Goal: Answer question/provide support

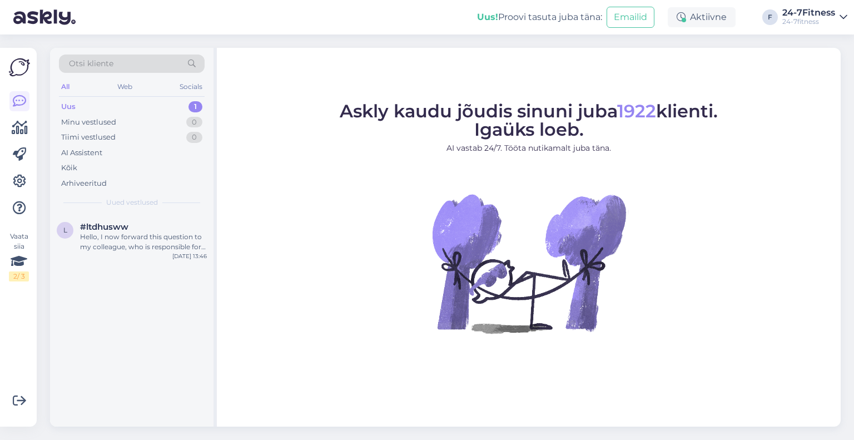
click at [114, 238] on div "Hello, I now forward this question to my colleague, who is responsible for this…" at bounding box center [143, 242] width 127 height 20
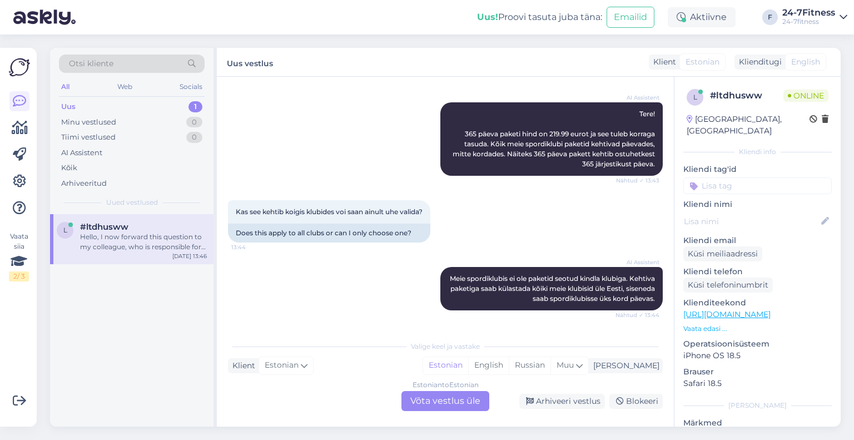
scroll to position [316, 0]
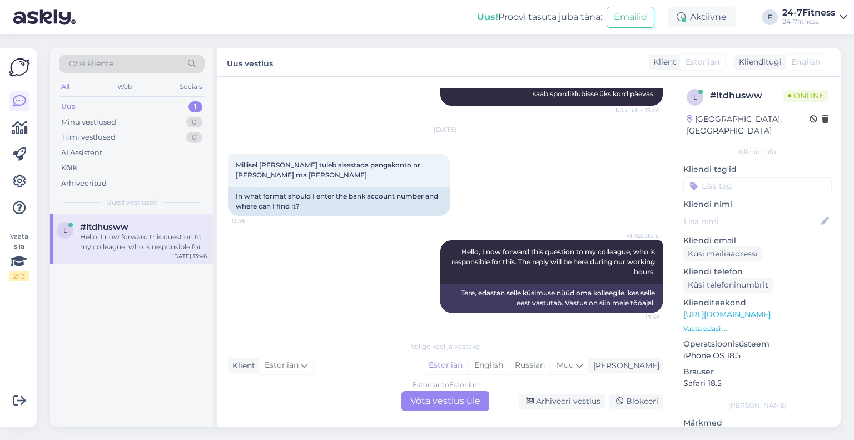
click at [455, 397] on div "Estonian to Estonian Võta vestlus üle" at bounding box center [446, 401] width 88 height 20
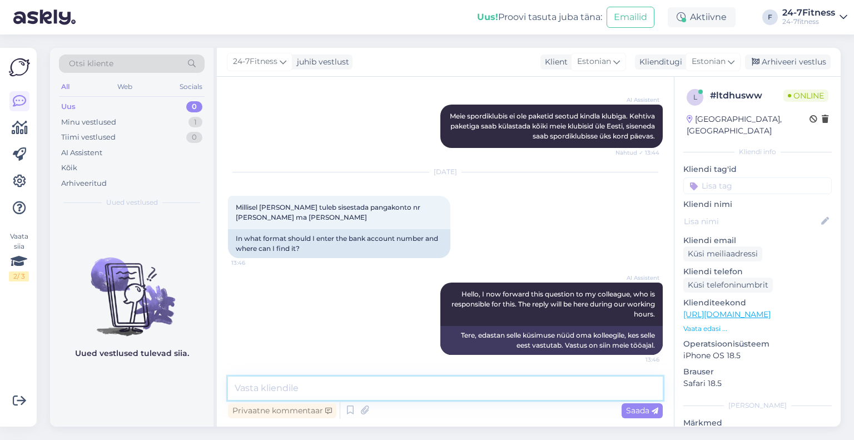
click at [351, 383] on textarea at bounding box center [445, 388] width 435 height 23
paste textarea "pangakonto lahtrisse tuleb numbrikombinatsiooni ette lisada tähed EE Samuti pea…"
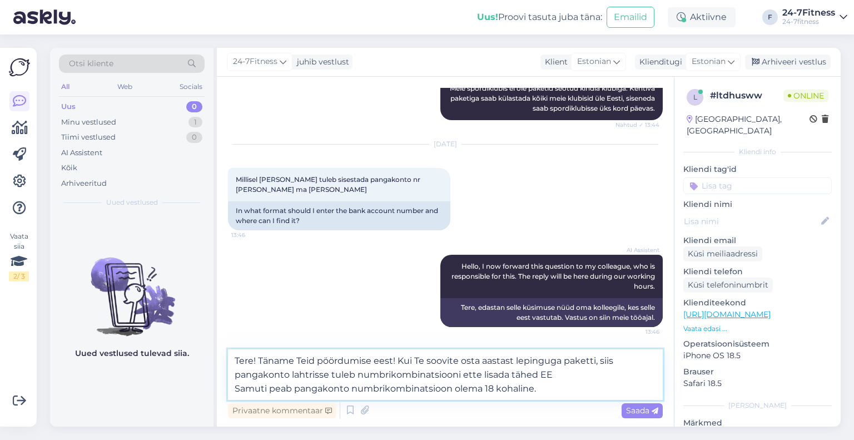
click at [627, 364] on textarea "Tere! Täname Teid pöördumise eest! Kui Te soovite osta aastast lepinguga pakett…" at bounding box center [445, 374] width 435 height 51
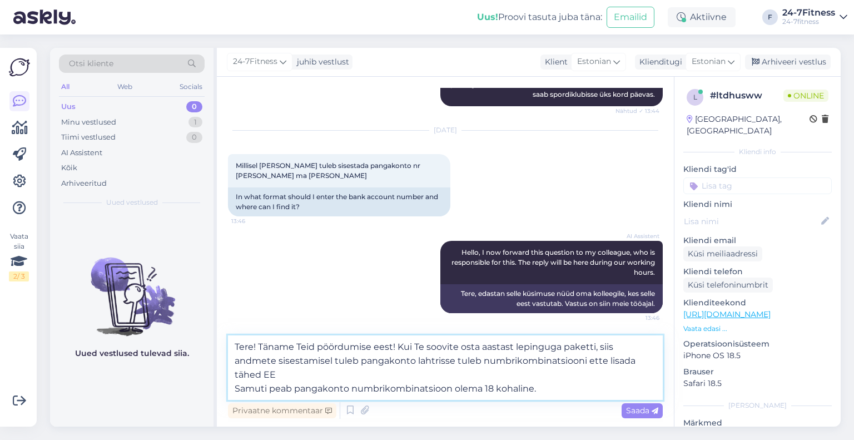
drag, startPoint x: 438, startPoint y: 362, endPoint x: 423, endPoint y: 361, distance: 15.6
click at [424, 361] on textarea "Tere! Täname Teid pöördumise eest! Kui Te soovite osta aastast lepinguga pakett…" at bounding box center [445, 367] width 435 height 65
click at [410, 358] on textarea "Tere! Täname Teid pöördumise eest! Kui Te soovite osta aastast lepinguga pakett…" at bounding box center [445, 367] width 435 height 65
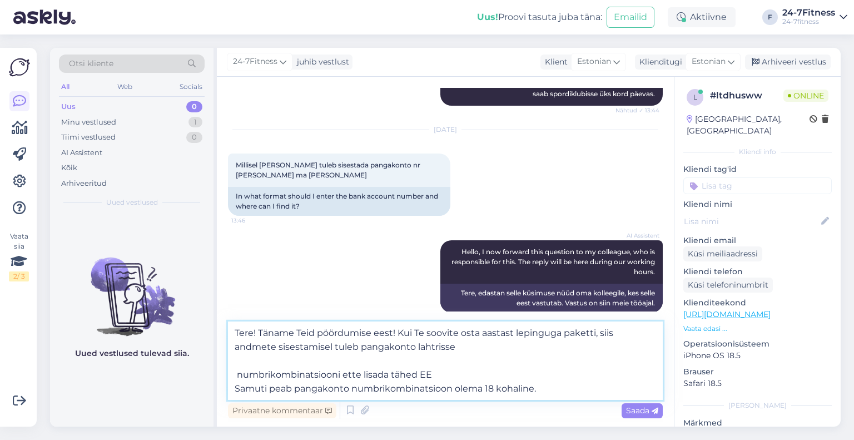
click at [435, 349] on textarea "Tere! Täname Teid pöördumise eest! Kui Te soovite osta aastast lepinguga pakett…" at bounding box center [445, 360] width 435 height 78
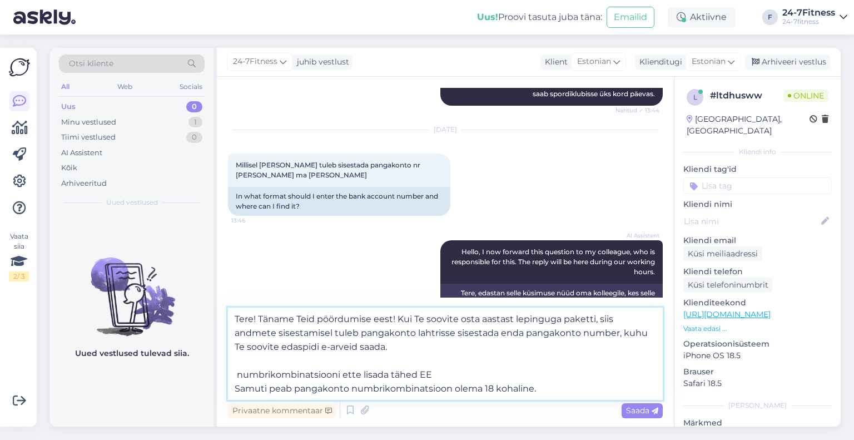
click at [235, 374] on textarea "Tere! Täname Teid pöördumise eest! Kui Te soovite osta aastast lepinguga pakett…" at bounding box center [445, 354] width 435 height 92
drag, startPoint x: 329, startPoint y: 377, endPoint x: 309, endPoint y: 379, distance: 20.2
click at [303, 375] on textarea "Tere! Täname Teid pöördumise eest! Kui Te soovite osta aastast lepinguga pakett…" at bounding box center [445, 354] width 435 height 92
click at [388, 372] on textarea "Tere! Täname Teid pöördumise eest! Kui Te soovite osta aastast lepinguga pakett…" at bounding box center [445, 354] width 435 height 92
click at [507, 371] on textarea "Tere! Täname Teid pöördumise eest! Kui Te soovite osta aastast lepinguga pakett…" at bounding box center [445, 354] width 435 height 92
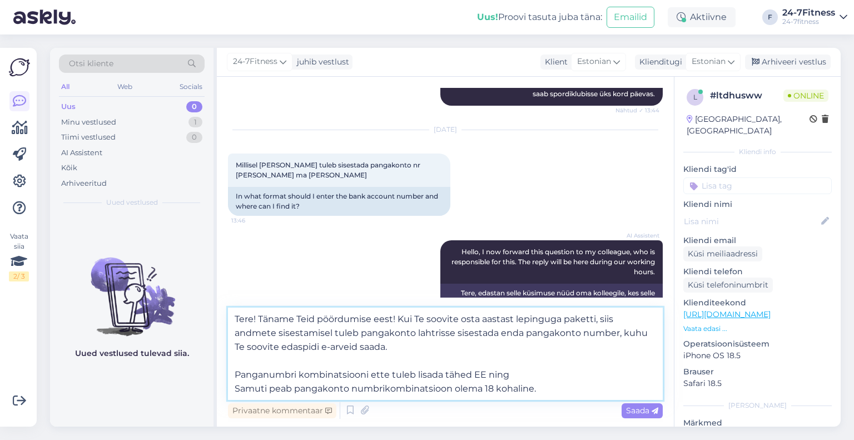
drag, startPoint x: 294, startPoint y: 389, endPoint x: 222, endPoint y: 389, distance: 71.2
click at [222, 389] on div "Vestlus algas [DATE] Mida sisaldab 365 paeva pakett 13:43 What does the 365-day…" at bounding box center [445, 252] width 457 height 350
click at [338, 390] on textarea "Tere! Täname Teid pöördumise eest! Kui Te soovite osta aastast lepinguga pakett…" at bounding box center [445, 354] width 435 height 92
click at [477, 390] on textarea "Tere! Täname Teid pöördumise eest! Kui Te soovite osta aastast lepinguga pakett…" at bounding box center [445, 354] width 435 height 92
click at [425, 319] on textarea "Tere! Täname Teid pöördumise eest! Kui Te soovite osta aastast lepinguga pakett…" at bounding box center [445, 354] width 435 height 92
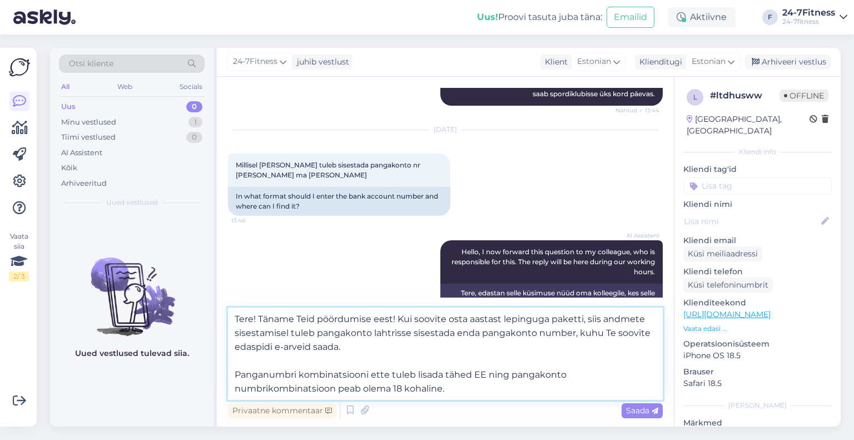
click at [475, 393] on textarea "Tere! Täname Teid pöördumise eest! Kui soovite osta aastast lepinguga paketti, …" at bounding box center [445, 354] width 435 height 92
click at [300, 373] on textarea "Tere! Täname Teid pöördumise eest! Kui soovite osta aastast lepinguga paketti, …" at bounding box center [445, 354] width 435 height 92
drag, startPoint x: 367, startPoint y: 374, endPoint x: 221, endPoint y: 377, distance: 146.3
click at [221, 377] on div "Vestlus algas [DATE] Mida sisaldab 365 paeva pakett 13:43 What does the 365-day…" at bounding box center [445, 252] width 457 height 350
type textarea "Tere! Täname Teid pöördumise eest! Kui soovite osta aastast lepinguga paketti, …"
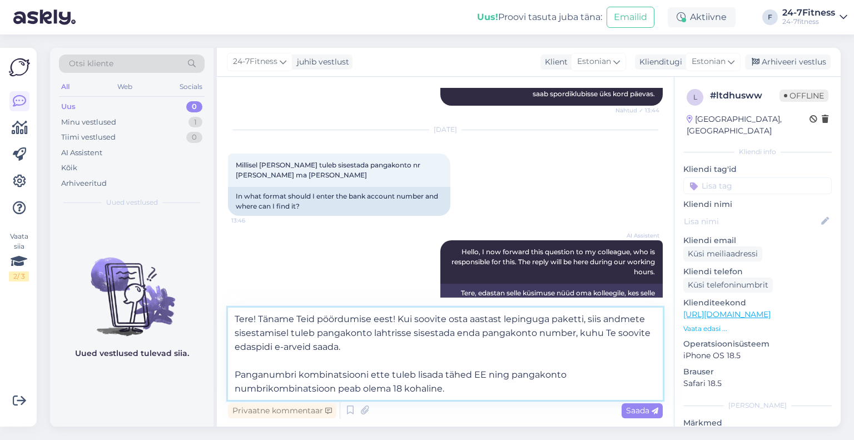
click at [482, 391] on textarea "Tere! Täname Teid pöördumise eest! Kui soovite osta aastast lepinguga paketti, …" at bounding box center [445, 354] width 435 height 92
click at [650, 411] on span "Saada" at bounding box center [642, 410] width 32 height 10
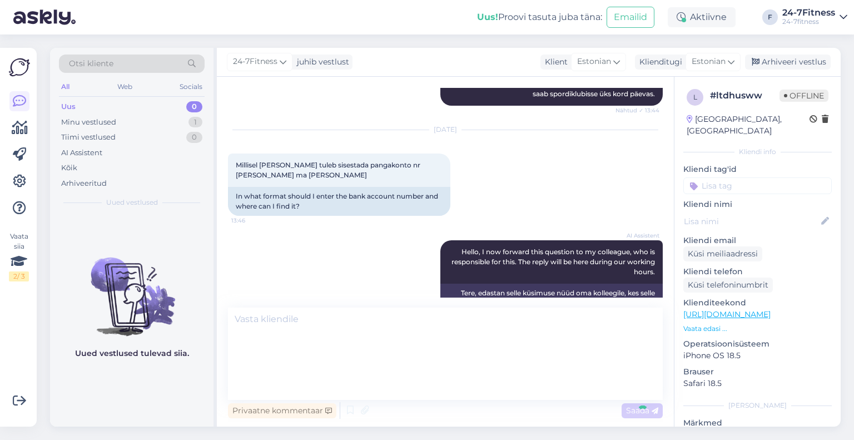
scroll to position [392, 0]
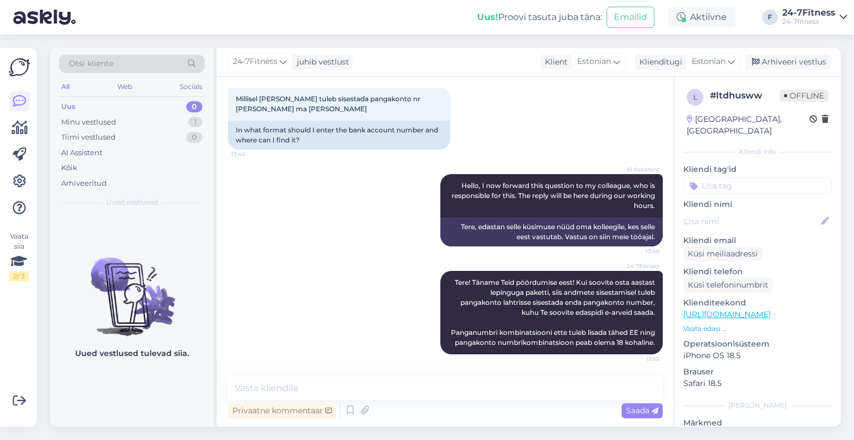
click at [715, 324] on p "Vaata edasi ..." at bounding box center [758, 329] width 148 height 10
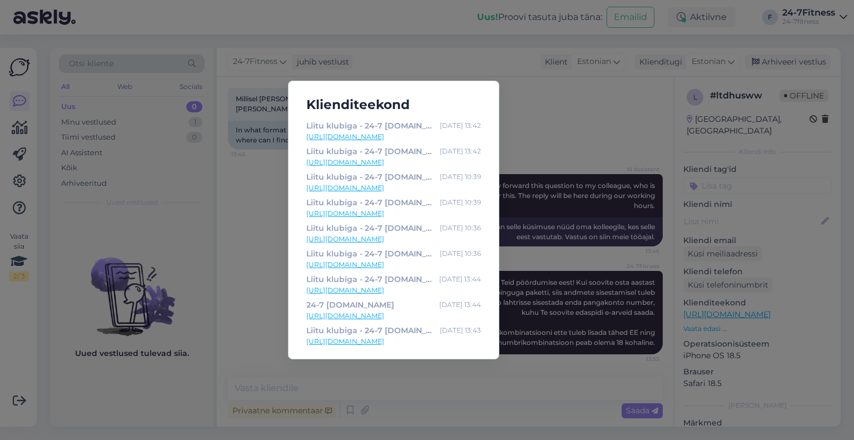
click at [448, 135] on link "[URL][DOMAIN_NAME]" at bounding box center [393, 137] width 175 height 10
click at [493, 395] on div "Klienditeekond Liitu klubiga - 24-7 [DOMAIN_NAME] [DATE] 13:42 [URL][DOMAIN_NAM…" at bounding box center [427, 220] width 854 height 440
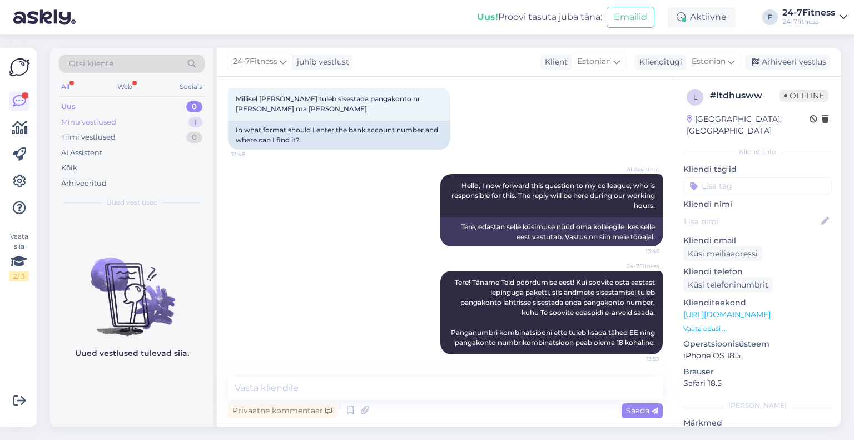
click at [102, 118] on div "Minu vestlused" at bounding box center [88, 122] width 55 height 11
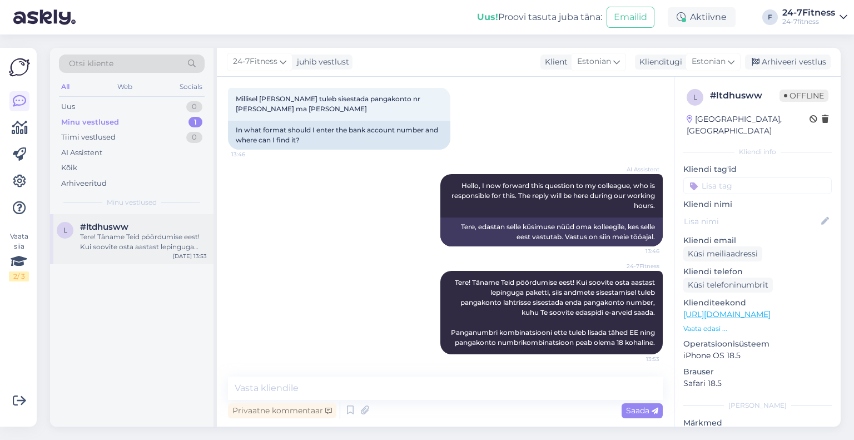
click at [136, 252] on div "l #ltdhusww Tere! Täname Teid pöördumise eest! Kui soovite osta aastast lepingu…" at bounding box center [132, 239] width 164 height 50
click at [808, 66] on div "Arhiveeri vestlus" at bounding box center [788, 62] width 86 height 15
